Goal: Transaction & Acquisition: Purchase product/service

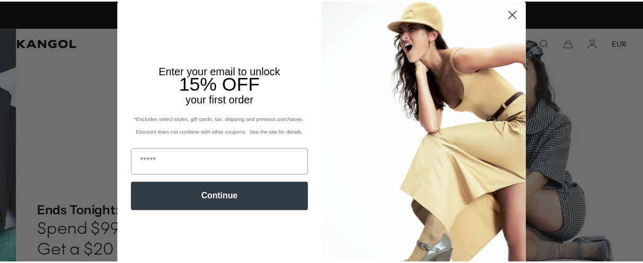
scroll to position [0, 218]
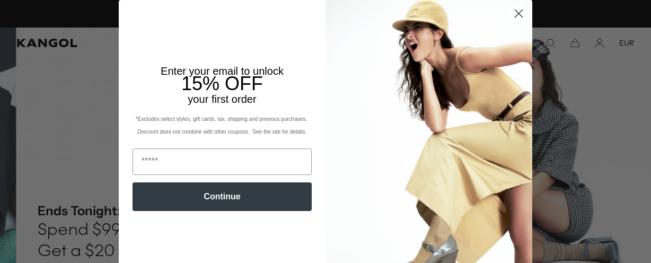
click at [515, 12] on icon "Close dialog" at bounding box center [518, 13] width 7 height 7
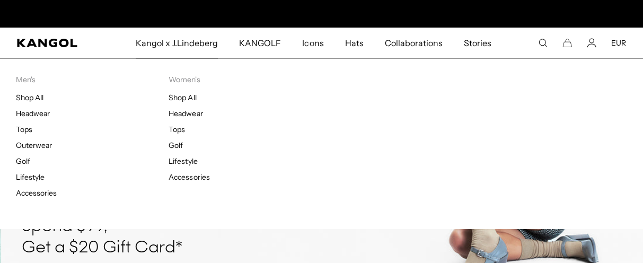
scroll to position [0, 0]
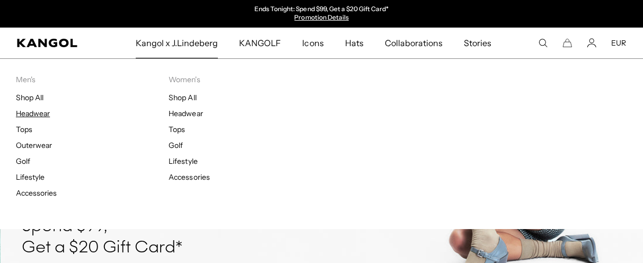
click at [38, 112] on link "Headwear" at bounding box center [33, 114] width 34 height 10
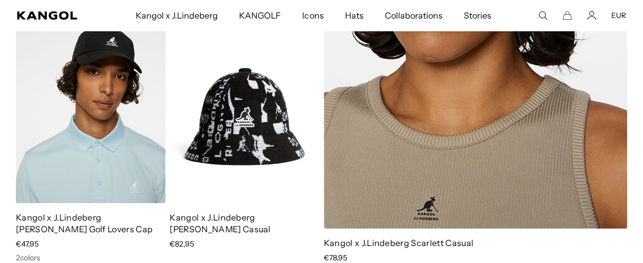
click at [278, 120] on img at bounding box center [244, 109] width 149 height 188
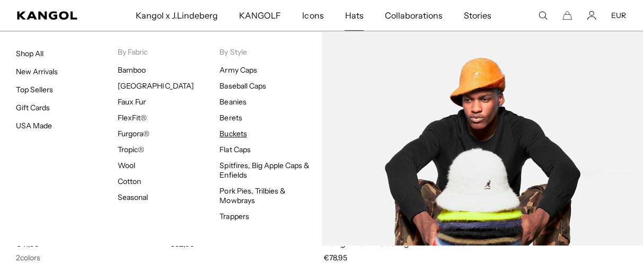
click at [240, 131] on link "Buckets" at bounding box center [232, 134] width 27 height 10
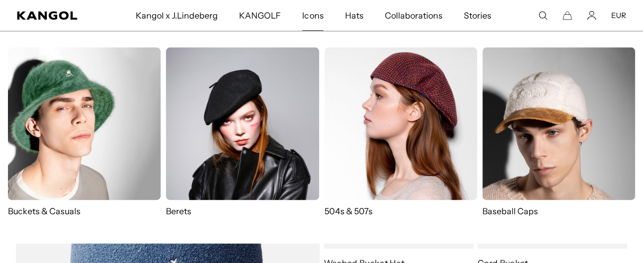
scroll to position [0, 218]
click at [52, 205] on p "Buckets & Casuals" at bounding box center [84, 211] width 153 height 12
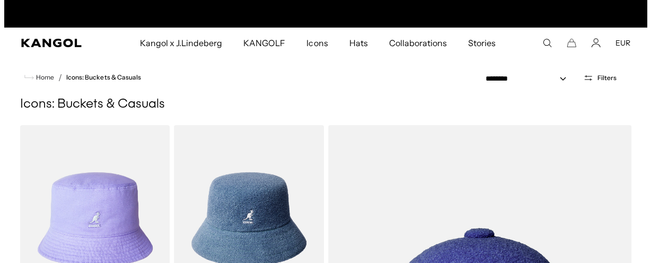
scroll to position [0, 218]
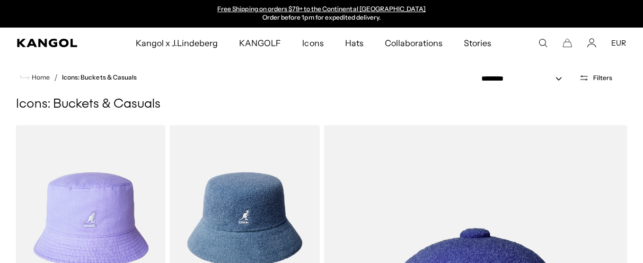
click at [591, 76] on button "Filters" at bounding box center [596, 78] width 46 height 10
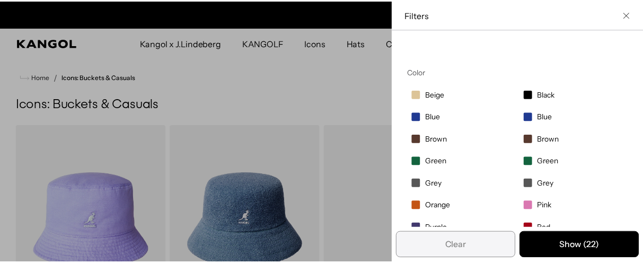
scroll to position [0, 0]
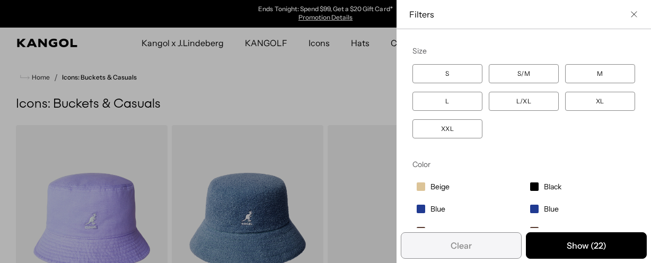
click at [289, 91] on div "Close filters list" at bounding box center [325, 131] width 651 height 263
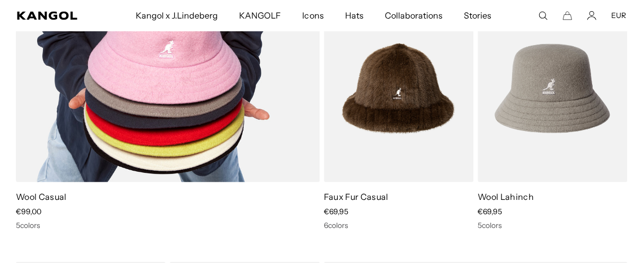
scroll to position [0, 218]
click at [56, 195] on link "Wool Casual" at bounding box center [41, 196] width 51 height 11
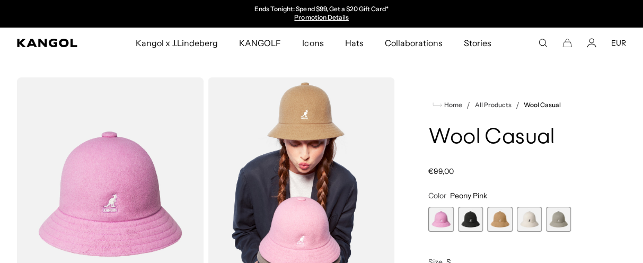
click at [465, 217] on span "2 of 5" at bounding box center [470, 219] width 25 height 25
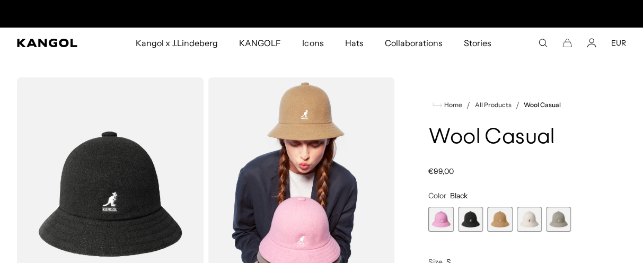
scroll to position [0, 218]
click at [503, 219] on span "3 of 5" at bounding box center [499, 219] width 25 height 25
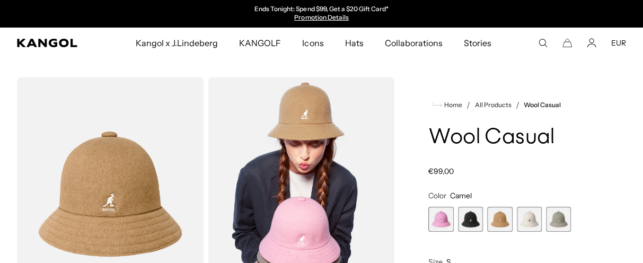
click at [529, 219] on span "4 of 5" at bounding box center [529, 219] width 25 height 25
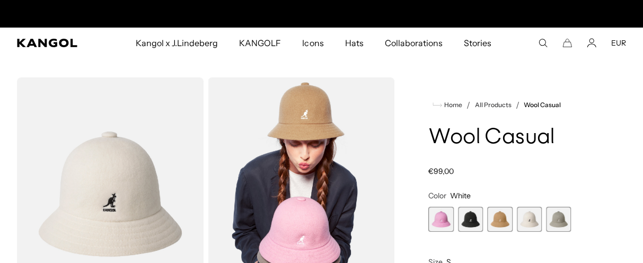
scroll to position [0, 218]
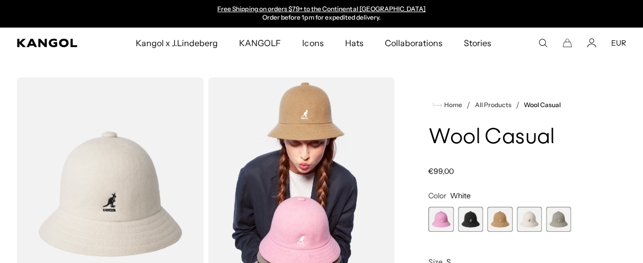
click at [560, 218] on span "5 of 5" at bounding box center [558, 219] width 25 height 25
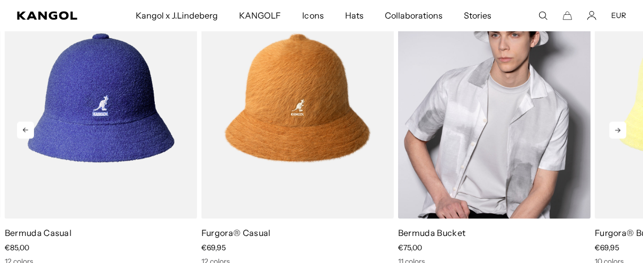
scroll to position [0, 218]
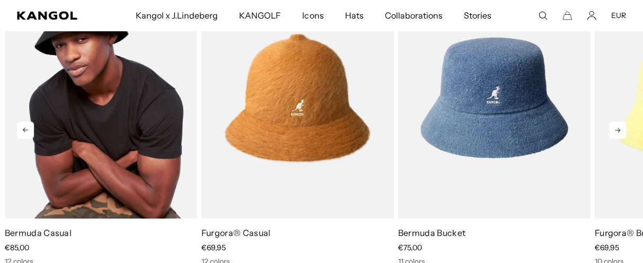
click at [117, 156] on img "1 of 5" at bounding box center [101, 98] width 192 height 242
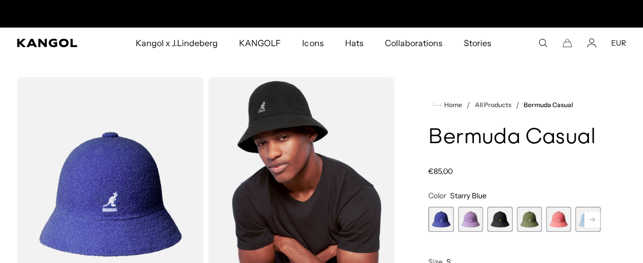
scroll to position [0, 218]
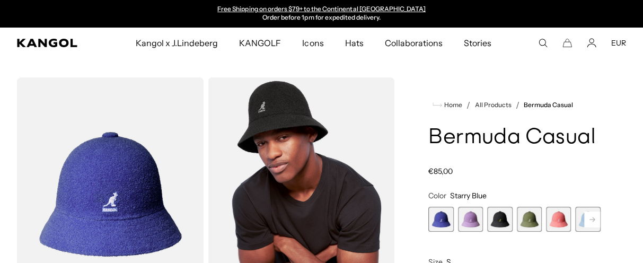
click at [589, 220] on rect at bounding box center [592, 220] width 16 height 16
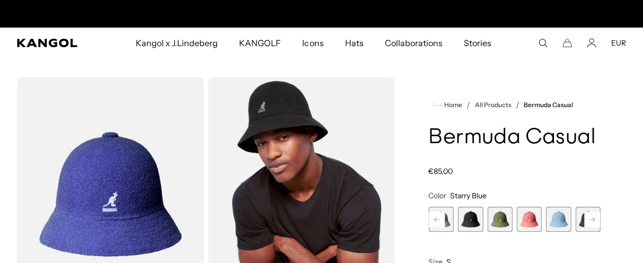
click at [580, 224] on span "7 of 12" at bounding box center [587, 219] width 25 height 25
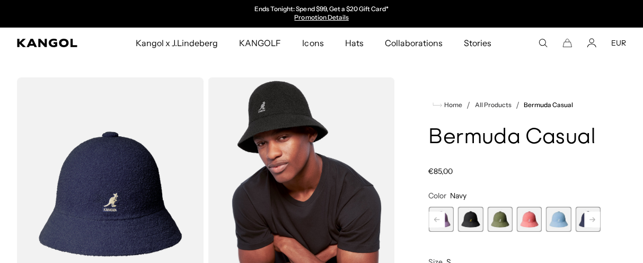
click at [553, 218] on span "6 of 12" at bounding box center [558, 219] width 25 height 25
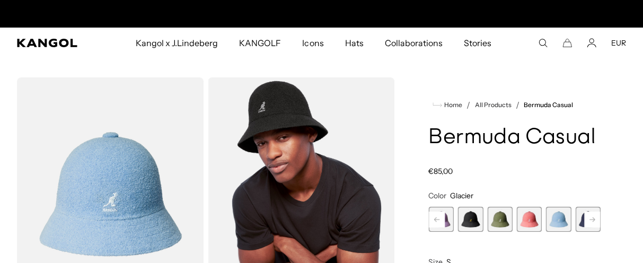
scroll to position [0, 218]
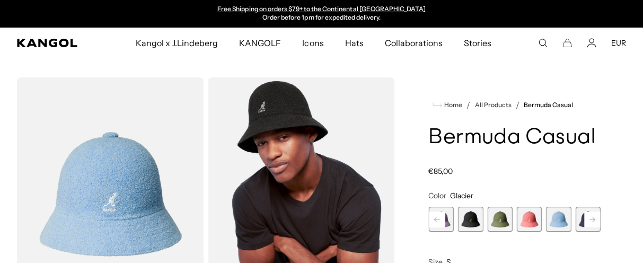
click at [531, 218] on span "5 of 12" at bounding box center [529, 219] width 25 height 25
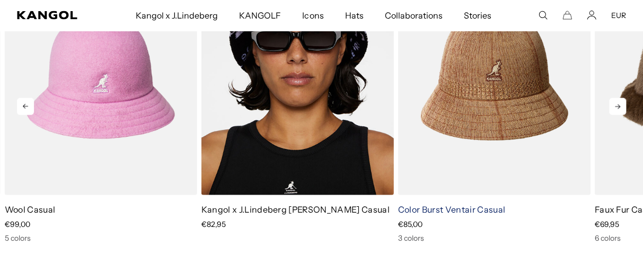
click at [479, 210] on link "Color Burst Ventair Casual" at bounding box center [451, 209] width 107 height 11
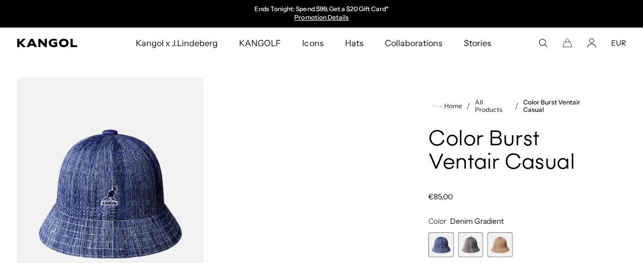
click at [465, 239] on span "2 of 3" at bounding box center [470, 244] width 25 height 25
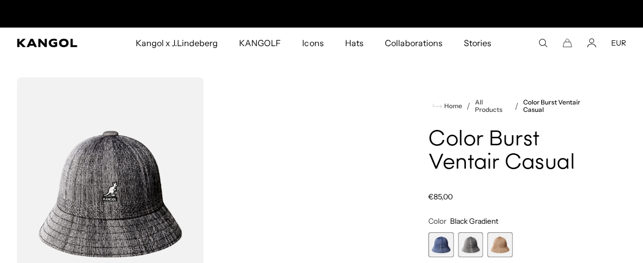
scroll to position [0, 218]
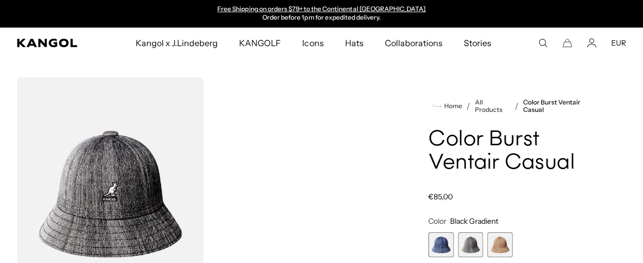
click at [498, 244] on span "3 of 3" at bounding box center [499, 244] width 25 height 25
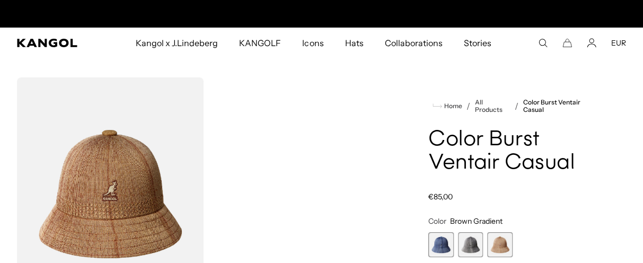
click at [446, 243] on span "1 of 3" at bounding box center [440, 244] width 25 height 25
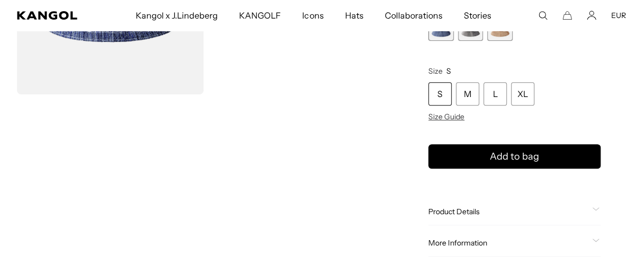
scroll to position [106, 0]
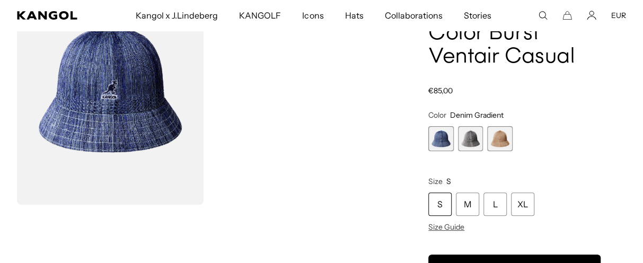
click at [476, 134] on span "2 of 3" at bounding box center [470, 138] width 25 height 25
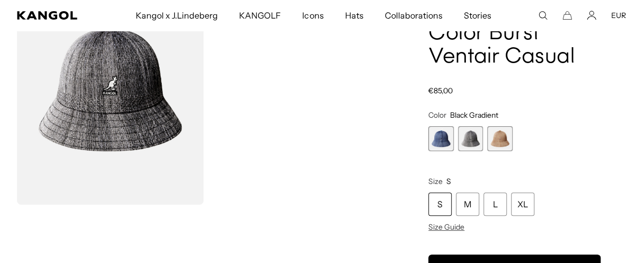
scroll to position [0, 218]
click at [492, 137] on span "3 of 3" at bounding box center [499, 138] width 25 height 25
